Goal: Information Seeking & Learning: Learn about a topic

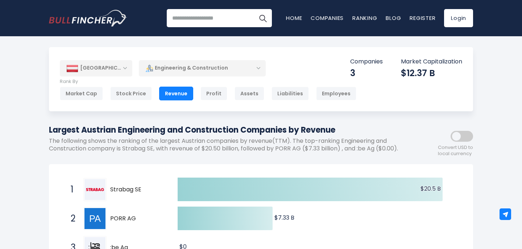
click at [123, 69] on div "[GEOGRAPHIC_DATA]" at bounding box center [96, 68] width 72 height 16
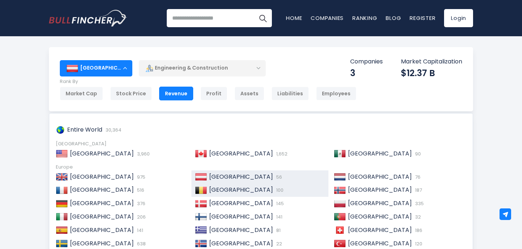
click at [227, 191] on span "[GEOGRAPHIC_DATA]" at bounding box center [241, 189] width 64 height 8
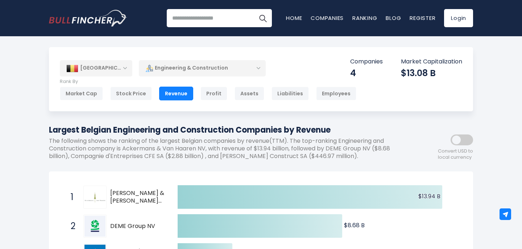
click at [126, 67] on div "[GEOGRAPHIC_DATA]" at bounding box center [96, 68] width 72 height 16
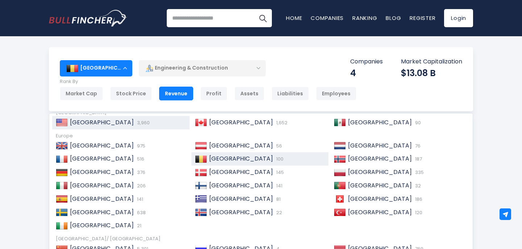
scroll to position [49, 0]
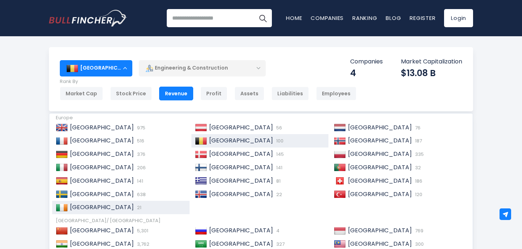
click at [135, 206] on span "21" at bounding box center [138, 207] width 6 height 7
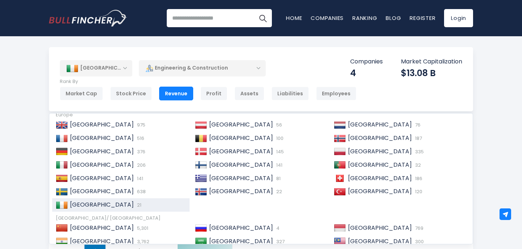
scroll to position [45, 0]
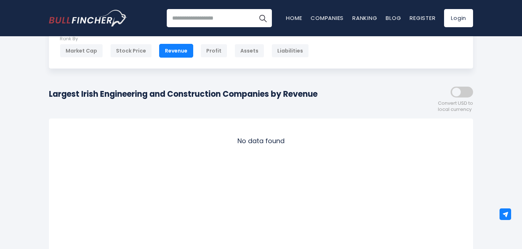
scroll to position [12, 0]
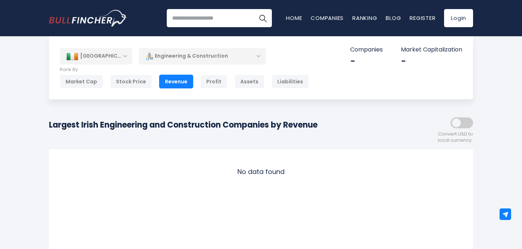
click at [123, 53] on div "[GEOGRAPHIC_DATA]" at bounding box center [96, 56] width 72 height 16
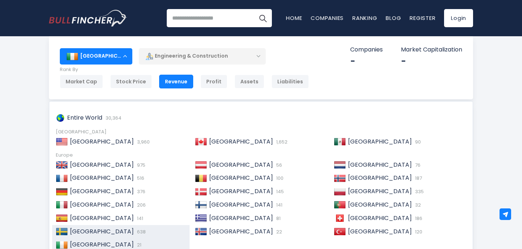
click at [87, 232] on span "[GEOGRAPHIC_DATA]" at bounding box center [102, 231] width 64 height 8
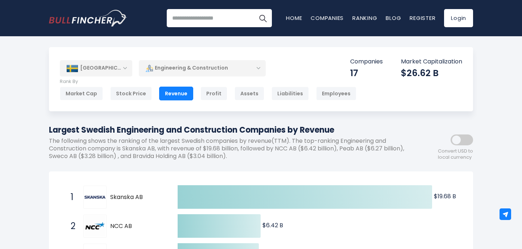
click at [125, 69] on div "[GEOGRAPHIC_DATA]" at bounding box center [96, 68] width 72 height 16
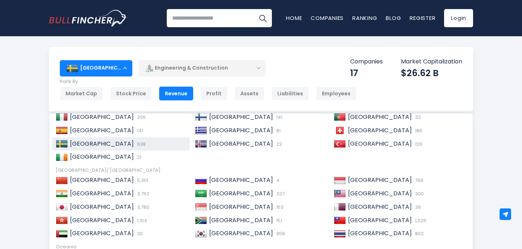
scroll to position [111, 0]
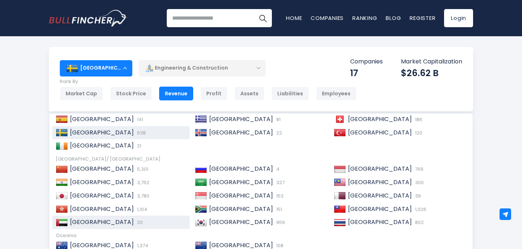
click at [114, 222] on span "[GEOGRAPHIC_DATA]" at bounding box center [102, 222] width 64 height 8
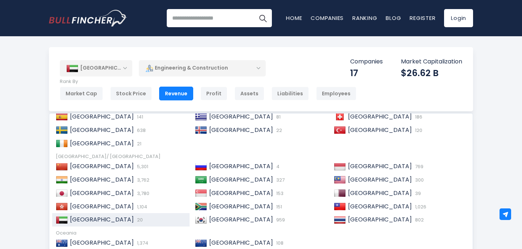
scroll to position [108, 0]
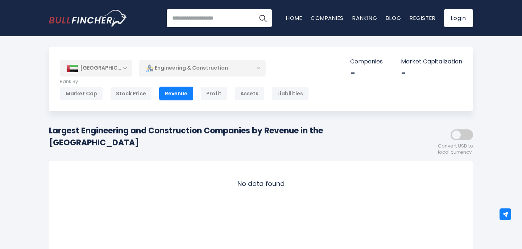
click at [126, 67] on div "[GEOGRAPHIC_DATA]" at bounding box center [96, 68] width 72 height 16
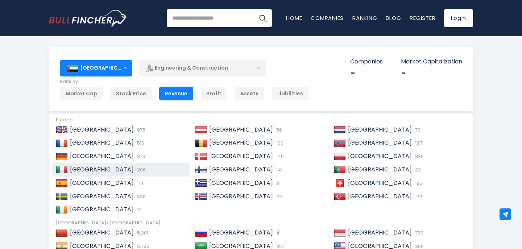
scroll to position [111, 0]
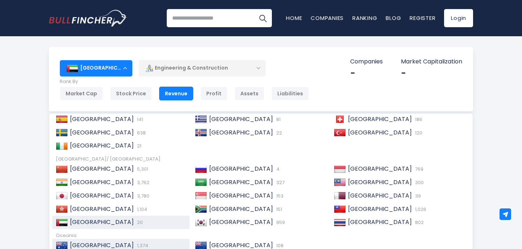
click at [135, 243] on span "1,374" at bounding box center [141, 245] width 13 height 7
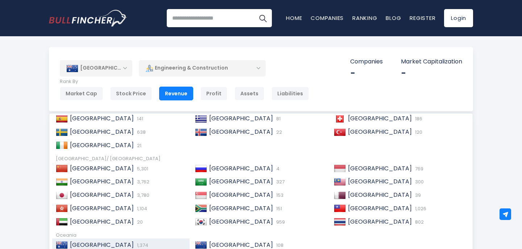
scroll to position [108, 0]
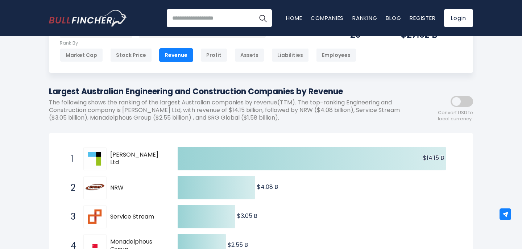
scroll to position [3, 0]
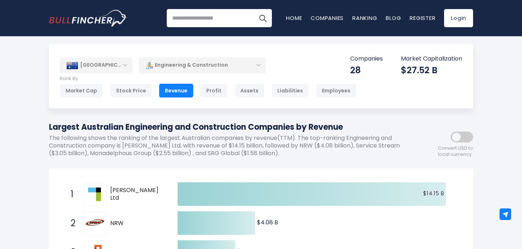
click at [125, 67] on div "[GEOGRAPHIC_DATA]" at bounding box center [96, 65] width 72 height 16
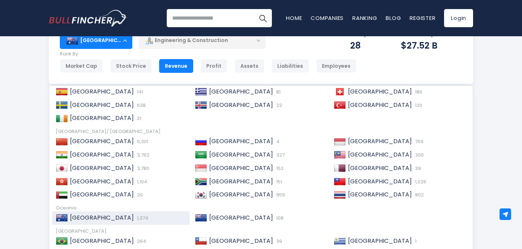
scroll to position [49, 0]
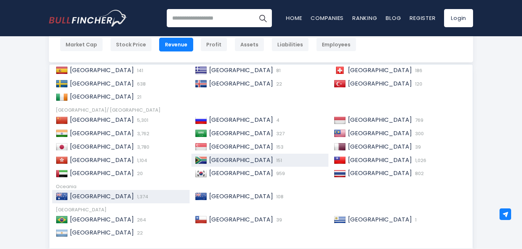
click at [214, 161] on span "[GEOGRAPHIC_DATA]" at bounding box center [241, 160] width 64 height 8
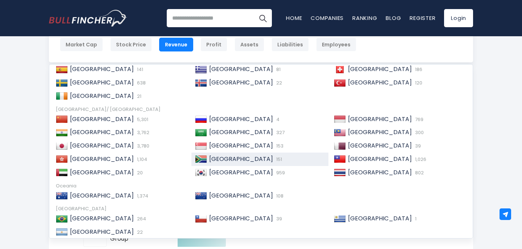
scroll to position [108, 0]
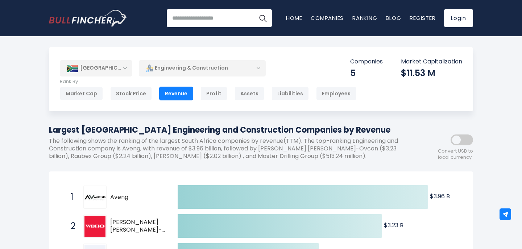
click at [125, 66] on div "[GEOGRAPHIC_DATA]" at bounding box center [96, 68] width 72 height 16
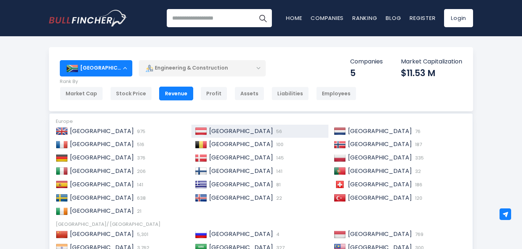
scroll to position [56, 0]
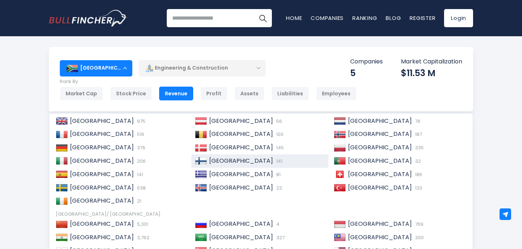
click at [214, 160] on span "[GEOGRAPHIC_DATA]" at bounding box center [241, 161] width 64 height 8
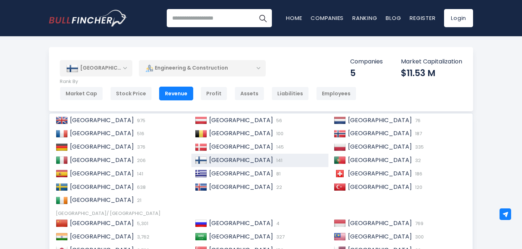
scroll to position [52, 0]
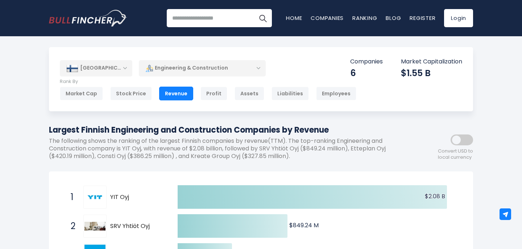
click at [123, 69] on div "[GEOGRAPHIC_DATA]" at bounding box center [96, 68] width 72 height 16
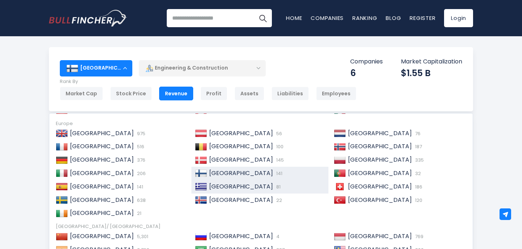
click at [218, 187] on span "[GEOGRAPHIC_DATA]" at bounding box center [241, 186] width 64 height 8
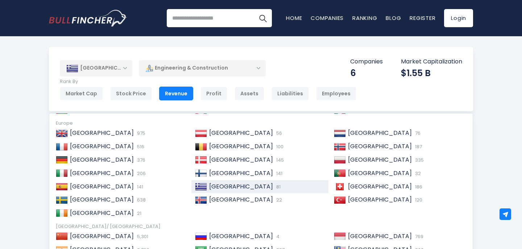
scroll to position [38, 0]
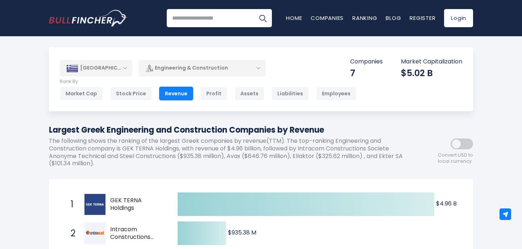
click at [125, 67] on div "[GEOGRAPHIC_DATA]" at bounding box center [96, 68] width 72 height 16
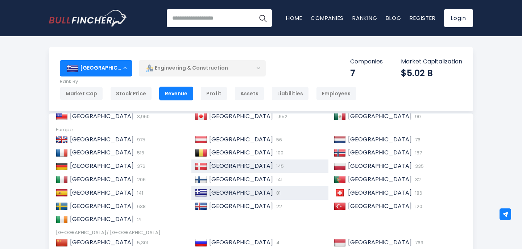
scroll to position [60, 0]
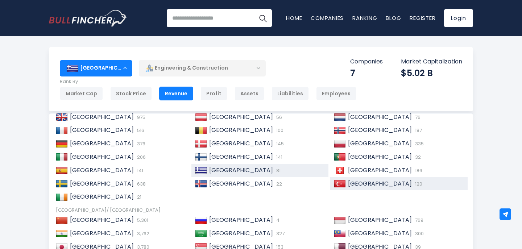
click at [351, 183] on span "[GEOGRAPHIC_DATA]" at bounding box center [380, 183] width 64 height 8
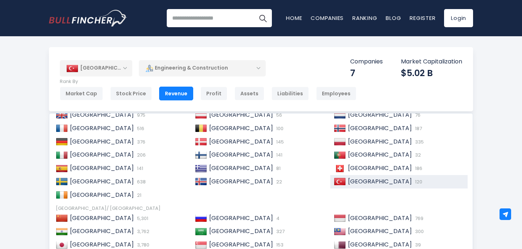
scroll to position [57, 0]
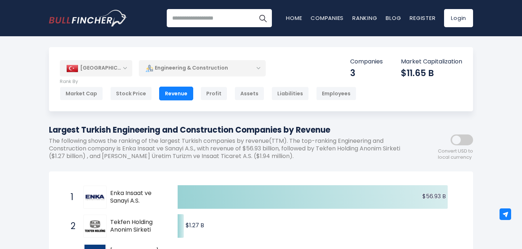
click at [111, 67] on div "[GEOGRAPHIC_DATA]" at bounding box center [96, 68] width 72 height 16
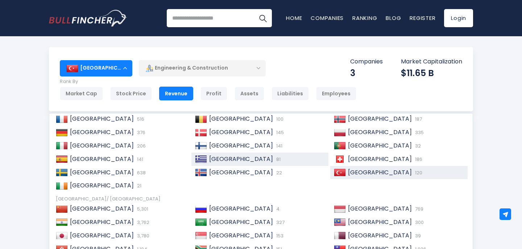
scroll to position [76, 0]
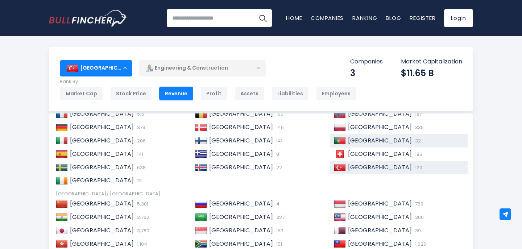
click at [363, 139] on span "[GEOGRAPHIC_DATA]" at bounding box center [380, 140] width 64 height 8
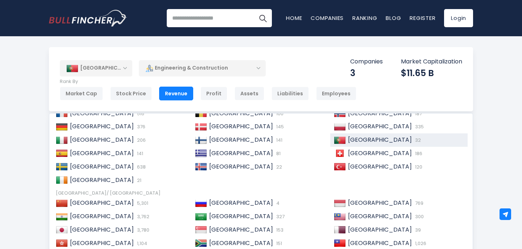
scroll to position [73, 0]
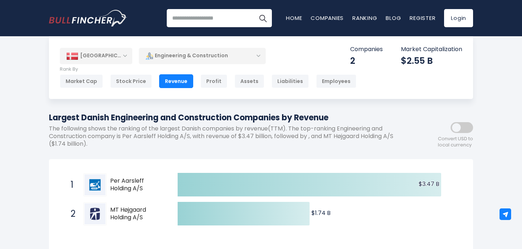
scroll to position [9, 0]
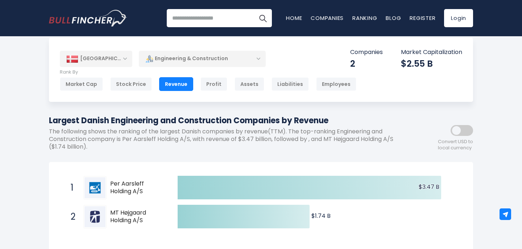
click at [122, 57] on div "[GEOGRAPHIC_DATA]" at bounding box center [96, 59] width 72 height 16
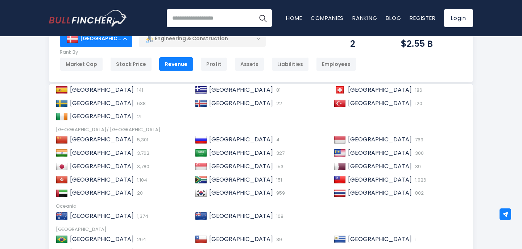
scroll to position [30, 0]
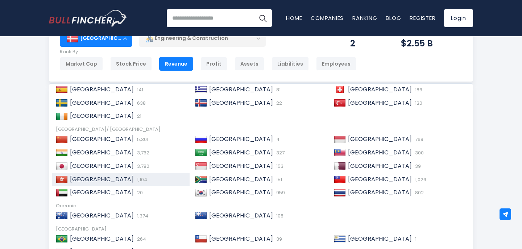
click at [97, 178] on span "[GEOGRAPHIC_DATA]" at bounding box center [102, 179] width 64 height 8
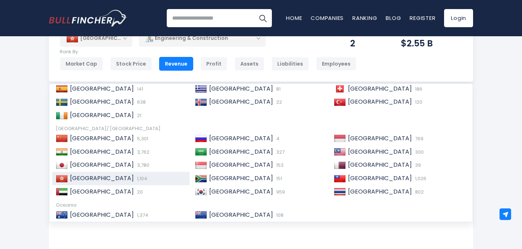
scroll to position [108, 0]
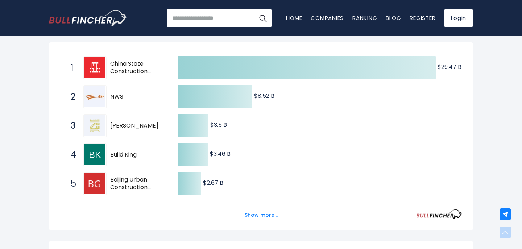
scroll to position [182, 0]
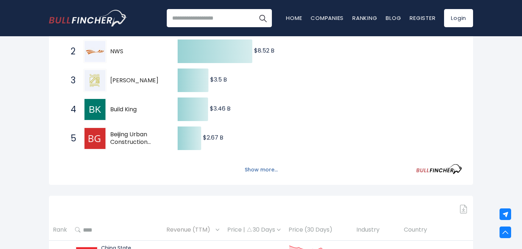
click at [256, 171] on button "Show more..." at bounding box center [261, 170] width 42 height 12
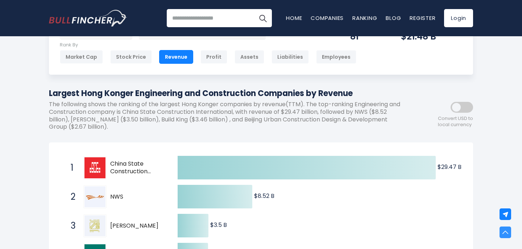
scroll to position [0, 0]
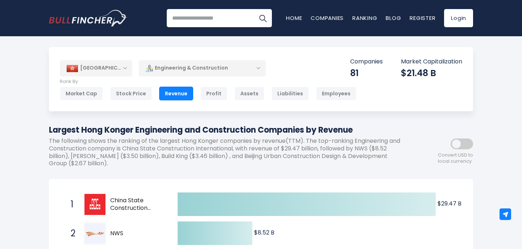
click at [119, 68] on div "[GEOGRAPHIC_DATA]" at bounding box center [96, 68] width 72 height 16
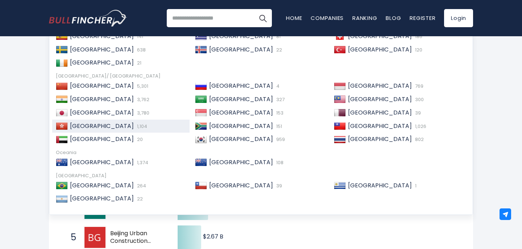
scroll to position [89, 0]
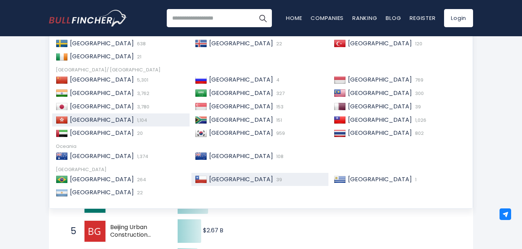
click at [245, 175] on div "Chile 39" at bounding box center [259, 179] width 137 height 13
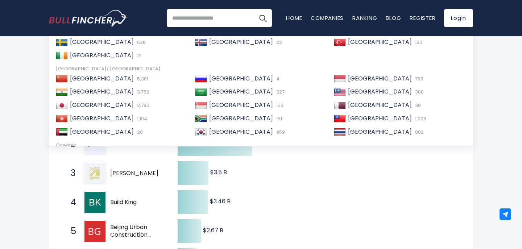
scroll to position [107, 0]
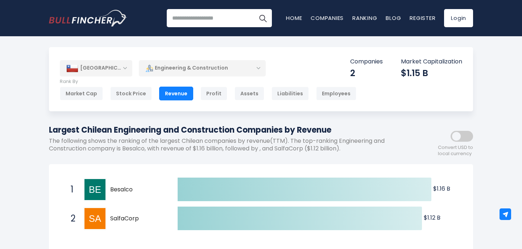
click at [120, 67] on div "[GEOGRAPHIC_DATA]" at bounding box center [96, 68] width 72 height 16
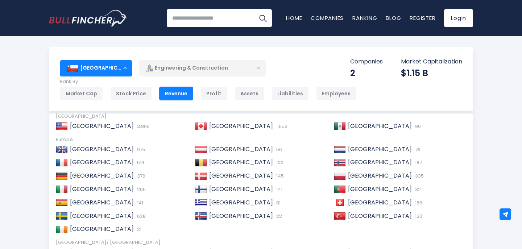
scroll to position [61, 0]
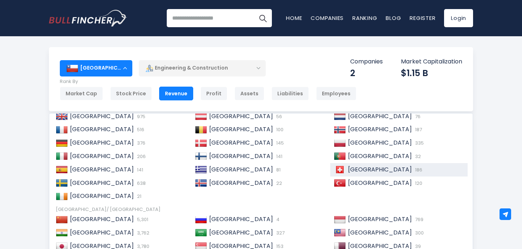
click at [381, 168] on span "[GEOGRAPHIC_DATA]" at bounding box center [380, 169] width 64 height 8
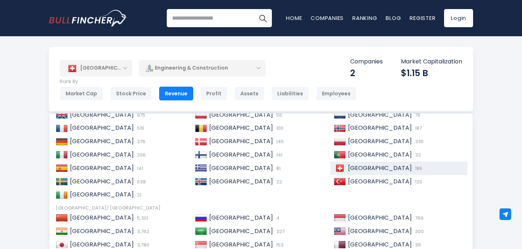
scroll to position [57, 0]
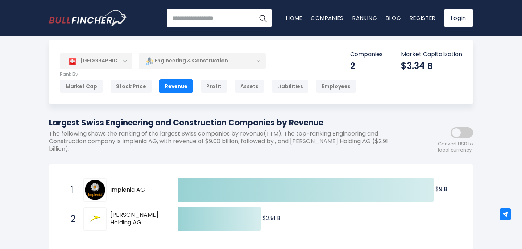
scroll to position [0, 0]
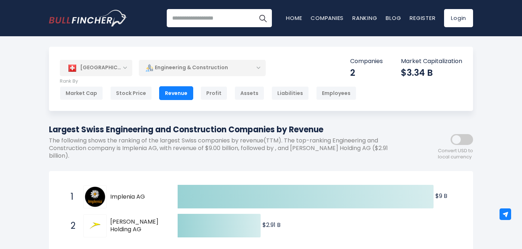
click at [120, 66] on div "[GEOGRAPHIC_DATA]" at bounding box center [96, 68] width 72 height 16
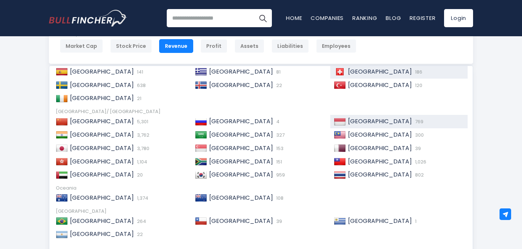
scroll to position [60, 0]
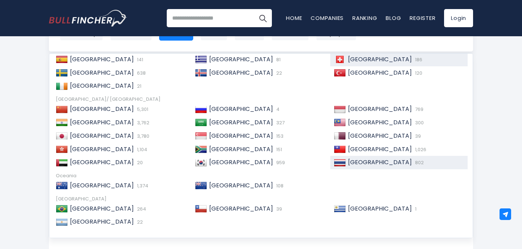
click at [362, 164] on span "[GEOGRAPHIC_DATA]" at bounding box center [380, 162] width 64 height 8
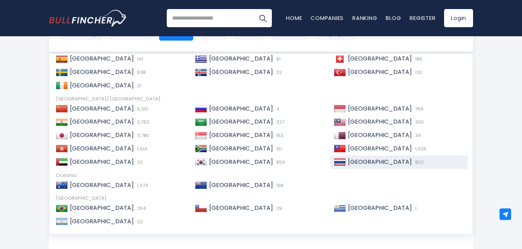
scroll to position [108, 0]
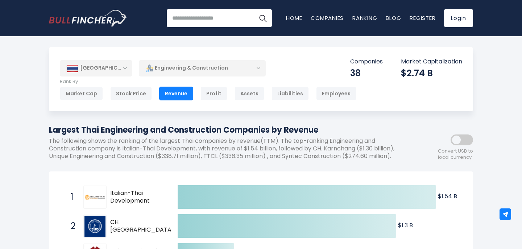
click at [112, 67] on div "[GEOGRAPHIC_DATA]" at bounding box center [96, 68] width 72 height 16
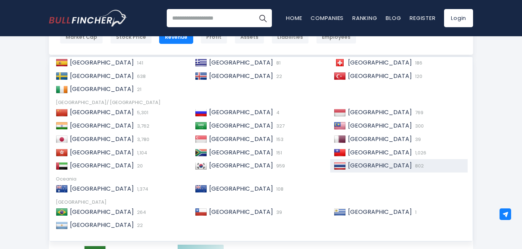
scroll to position [88, 0]
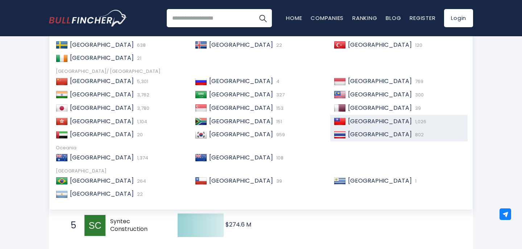
click at [358, 121] on span "[GEOGRAPHIC_DATA]" at bounding box center [380, 121] width 64 height 8
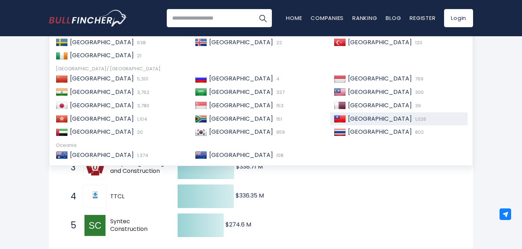
scroll to position [108, 0]
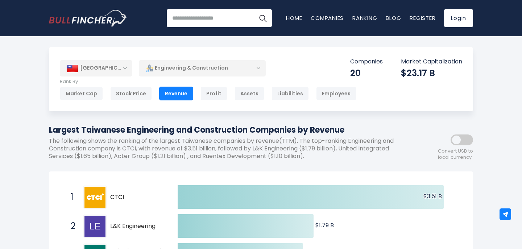
click at [256, 70] on div "Engineering & Construction" at bounding box center [202, 68] width 127 height 17
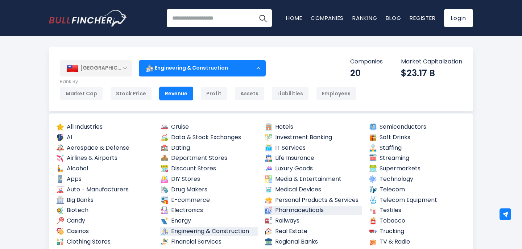
click at [290, 209] on link "Pharmaceuticals" at bounding box center [313, 210] width 98 height 9
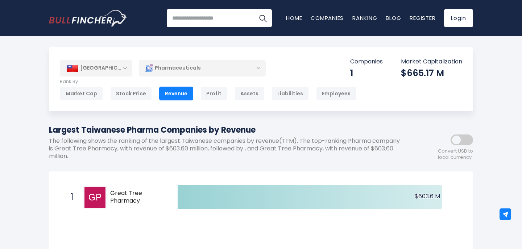
click at [124, 67] on div "[GEOGRAPHIC_DATA]" at bounding box center [96, 68] width 72 height 16
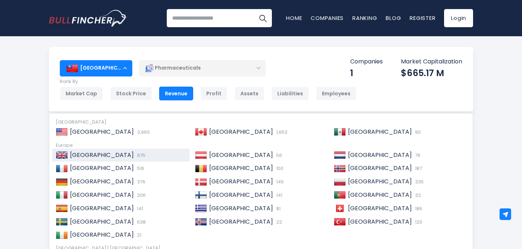
scroll to position [31, 0]
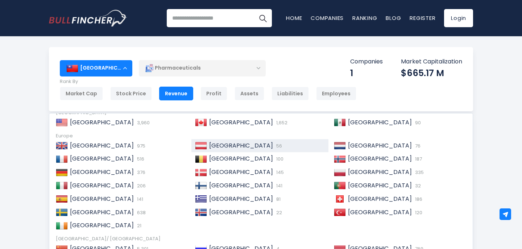
click at [211, 145] on span "[GEOGRAPHIC_DATA]" at bounding box center [241, 145] width 64 height 8
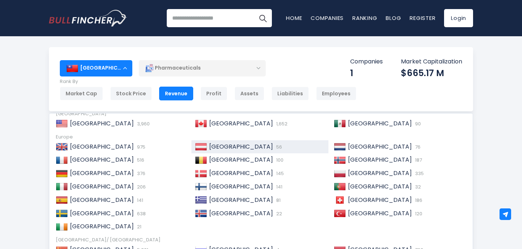
scroll to position [27, 0]
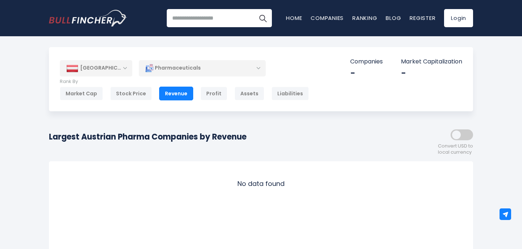
click at [126, 68] on div "[GEOGRAPHIC_DATA]" at bounding box center [96, 68] width 72 height 16
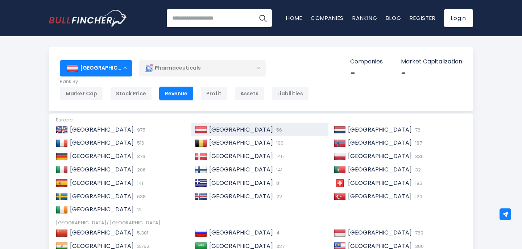
scroll to position [68, 0]
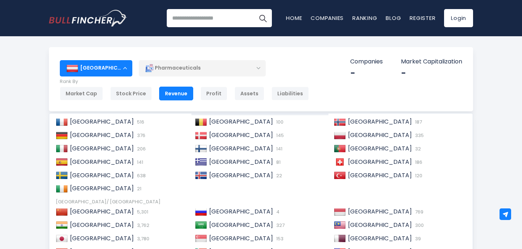
click at [247, 159] on div "Greece 81" at bounding box center [266, 162] width 118 height 8
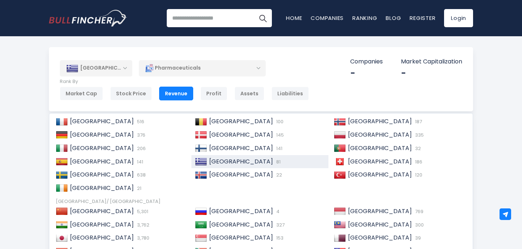
scroll to position [65, 0]
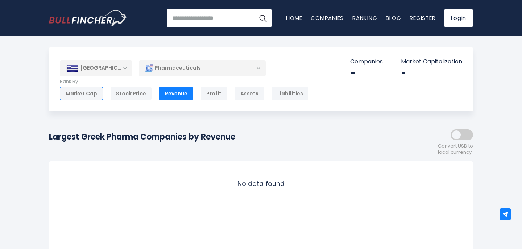
click at [88, 94] on div "Market Cap" at bounding box center [81, 94] width 43 height 14
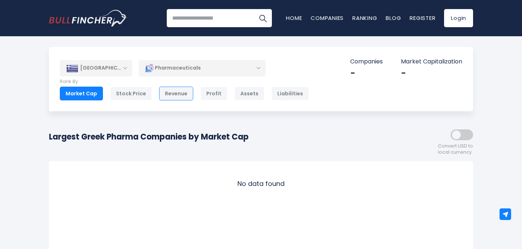
click at [173, 91] on div "Revenue" at bounding box center [176, 94] width 34 height 14
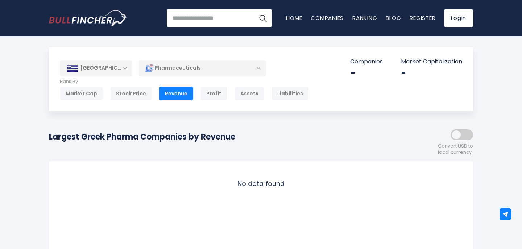
click at [126, 69] on div "[GEOGRAPHIC_DATA]" at bounding box center [96, 68] width 72 height 16
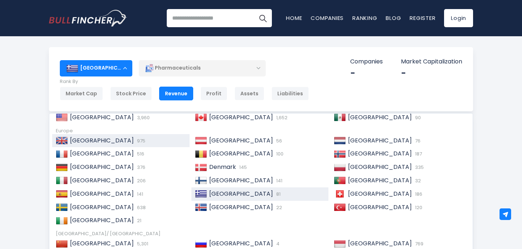
scroll to position [96, 0]
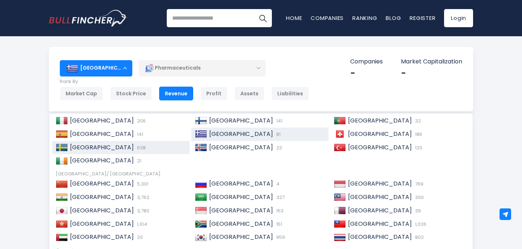
click at [115, 149] on div "Sweden 638" at bounding box center [127, 148] width 118 height 8
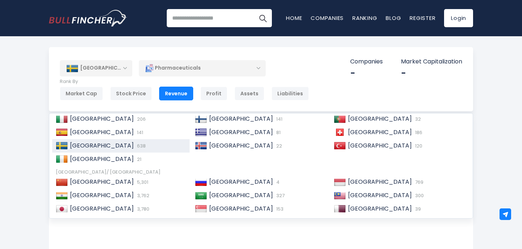
scroll to position [92, 0]
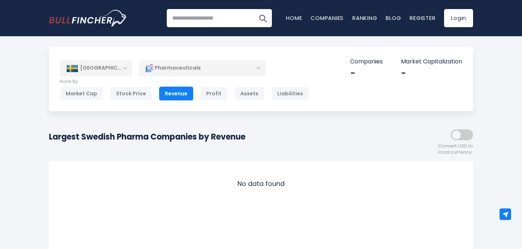
click at [127, 67] on div "[GEOGRAPHIC_DATA]" at bounding box center [96, 68] width 72 height 16
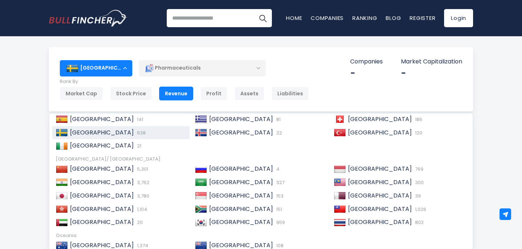
scroll to position [40, 0]
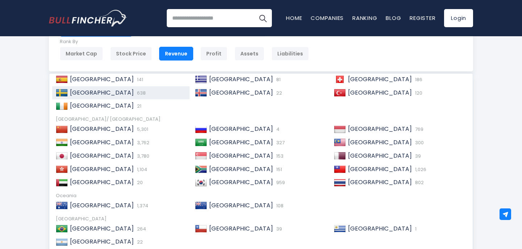
click at [143, 186] on div "[GEOGRAPHIC_DATA] 20" at bounding box center [127, 183] width 118 height 8
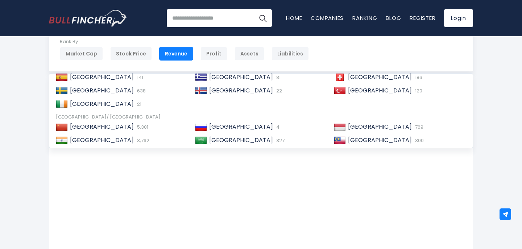
scroll to position [107, 0]
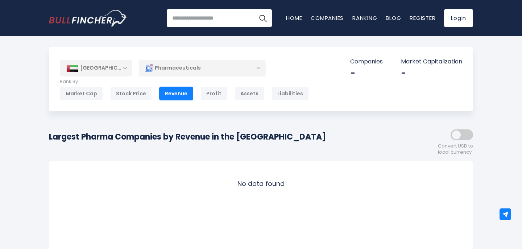
click at [257, 67] on div "Pharmaceuticals" at bounding box center [202, 68] width 127 height 17
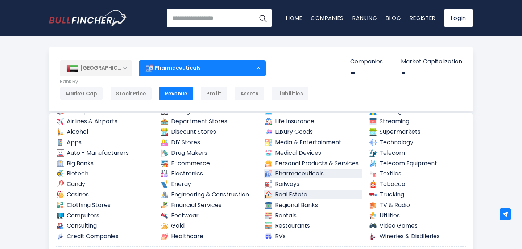
scroll to position [33, 0]
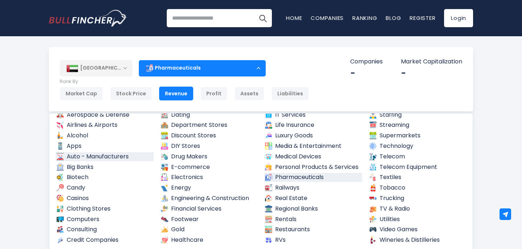
click at [104, 157] on link "Auto - Manufacturers" at bounding box center [105, 156] width 98 height 9
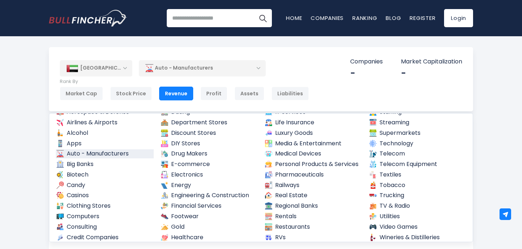
scroll to position [29, 0]
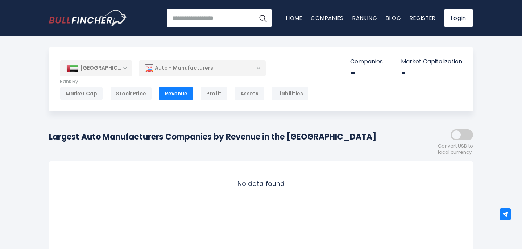
click at [124, 69] on div "[GEOGRAPHIC_DATA]" at bounding box center [96, 68] width 72 height 16
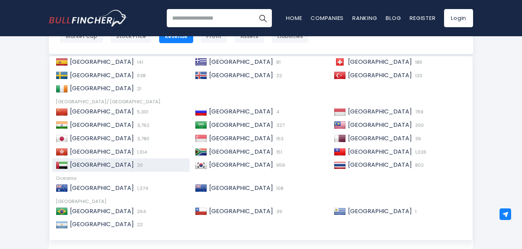
scroll to position [73, 0]
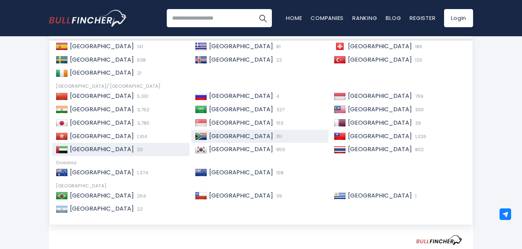
click at [226, 141] on div "South Africa 151" at bounding box center [259, 136] width 137 height 13
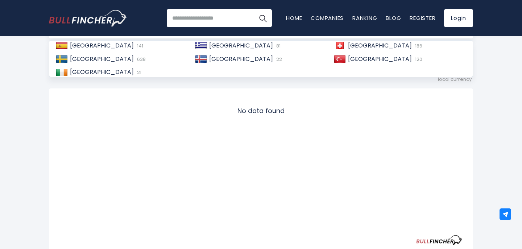
scroll to position [104, 0]
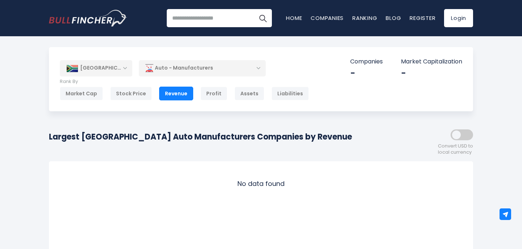
click at [257, 67] on div "Auto - Manufacturers" at bounding box center [202, 68] width 127 height 17
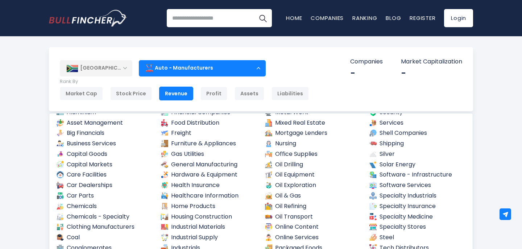
scroll to position [209, 0]
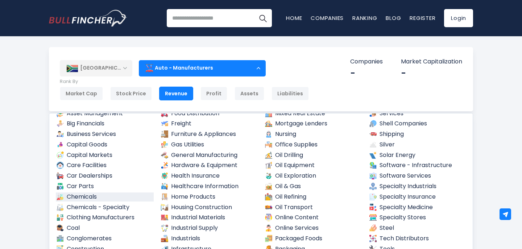
click at [82, 195] on link "Chemicals" at bounding box center [105, 196] width 98 height 9
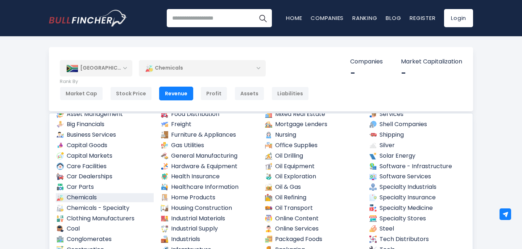
scroll to position [205, 0]
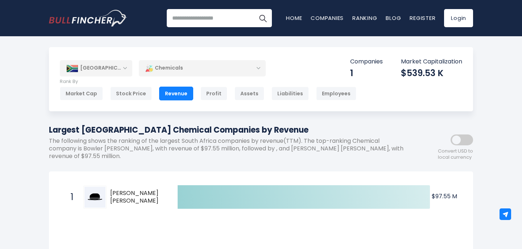
click at [125, 69] on div "[GEOGRAPHIC_DATA]" at bounding box center [96, 68] width 72 height 16
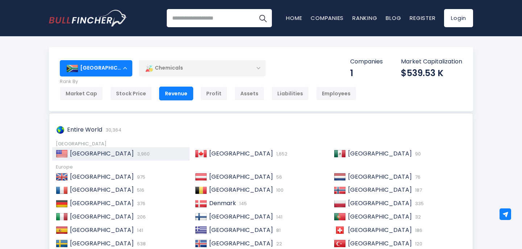
click at [135, 154] on span "3,960" at bounding box center [142, 153] width 14 height 7
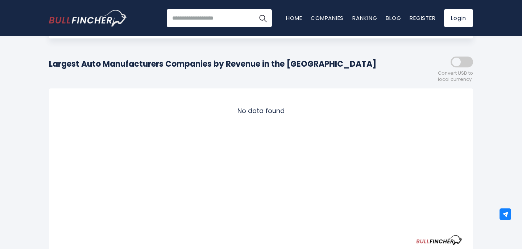
scroll to position [73, 0]
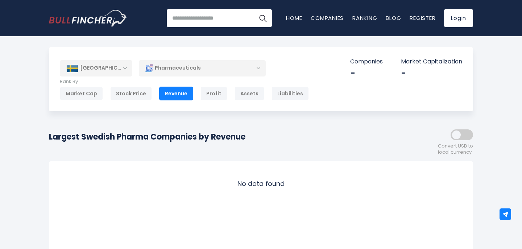
scroll to position [40, 0]
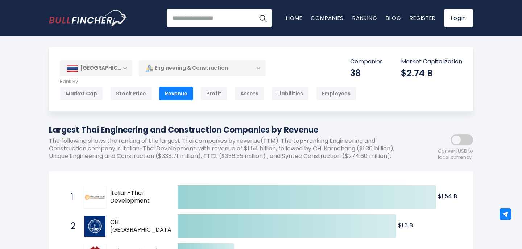
click at [125, 67] on div "[GEOGRAPHIC_DATA]" at bounding box center [96, 68] width 72 height 16
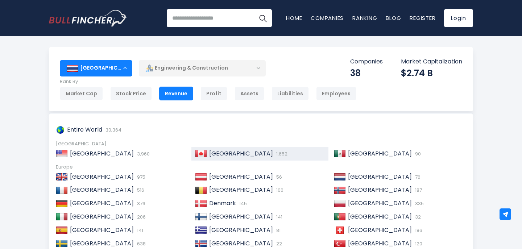
click at [222, 154] on span "[GEOGRAPHIC_DATA]" at bounding box center [241, 153] width 64 height 8
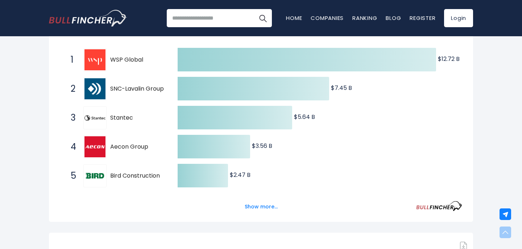
scroll to position [153, 0]
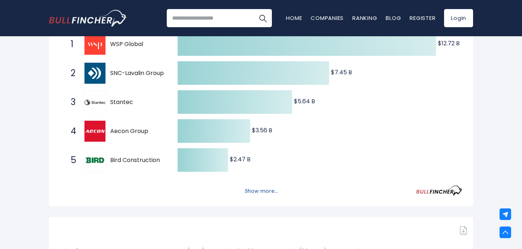
click at [257, 190] on button "Show more..." at bounding box center [261, 191] width 42 height 12
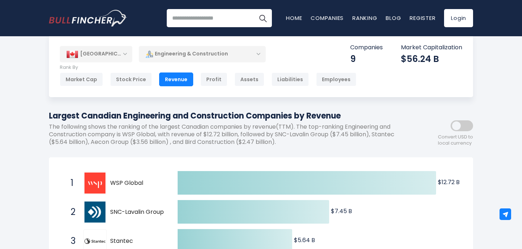
scroll to position [0, 0]
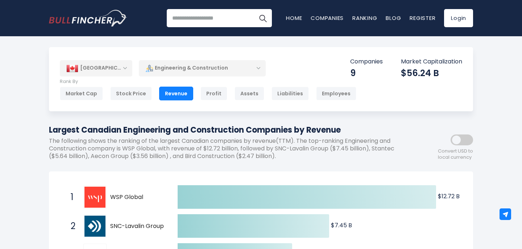
click at [121, 66] on div "[GEOGRAPHIC_DATA]" at bounding box center [96, 68] width 72 height 16
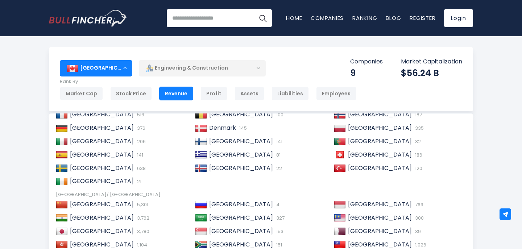
scroll to position [111, 0]
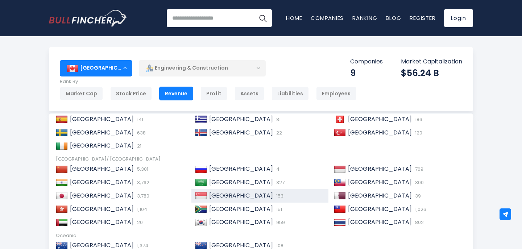
click at [228, 194] on span "[GEOGRAPHIC_DATA]" at bounding box center [241, 195] width 64 height 8
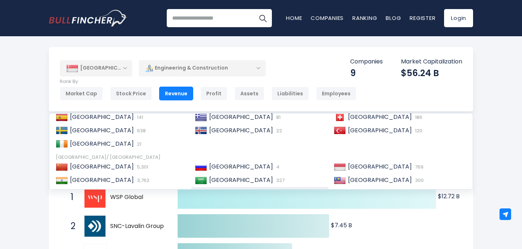
scroll to position [106, 0]
